Goal: Find specific page/section: Find specific page/section

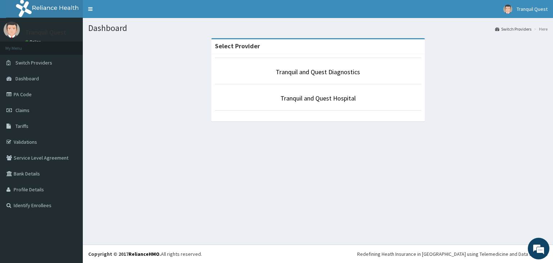
click at [298, 93] on li "Tranquil and Quest Hospital" at bounding box center [318, 97] width 206 height 27
click at [298, 96] on link "Tranquil and Quest Hospital" at bounding box center [317, 98] width 75 height 8
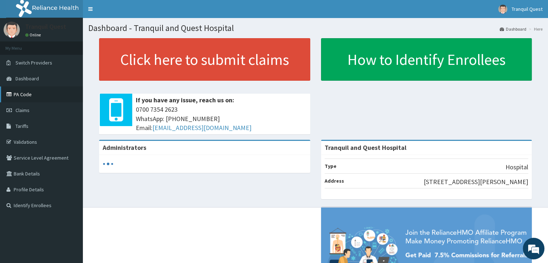
click at [20, 90] on link "PA Code" at bounding box center [41, 94] width 83 height 16
